Goal: Information Seeking & Learning: Learn about a topic

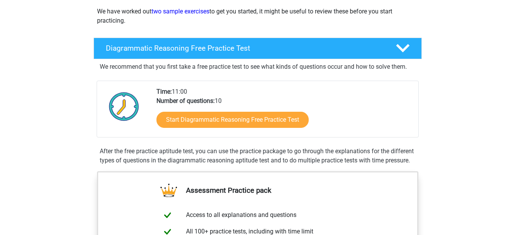
scroll to position [138, 0]
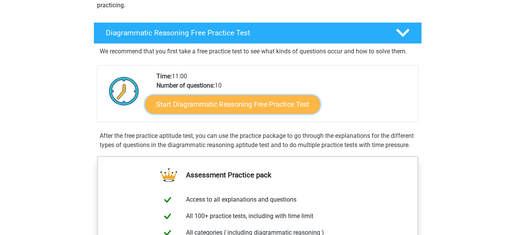
click at [275, 104] on link "Start Diagrammatic Reasoning Free Practice Test" at bounding box center [232, 104] width 175 height 18
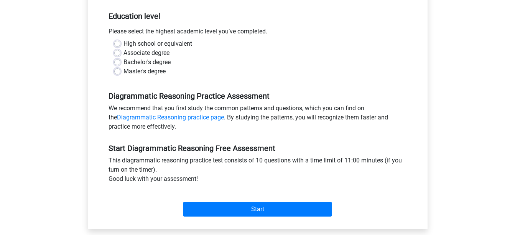
scroll to position [169, 0]
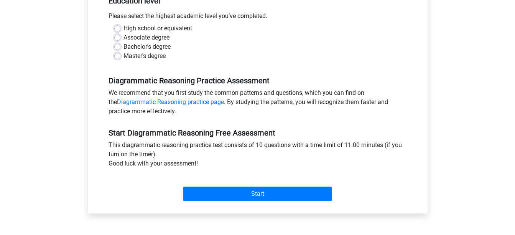
click at [124, 57] on label "Master's degree" at bounding box center [145, 55] width 42 height 9
click at [120, 57] on input "Master's degree" at bounding box center [117, 55] width 6 height 8
radio input "true"
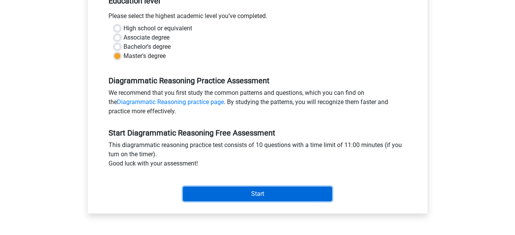
click at [270, 191] on input "Start" at bounding box center [257, 194] width 149 height 15
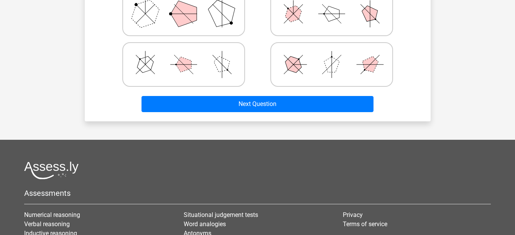
scroll to position [241, 0]
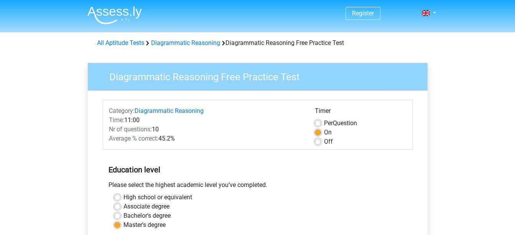
scroll to position [166, 0]
